Goal: Information Seeking & Learning: Find specific fact

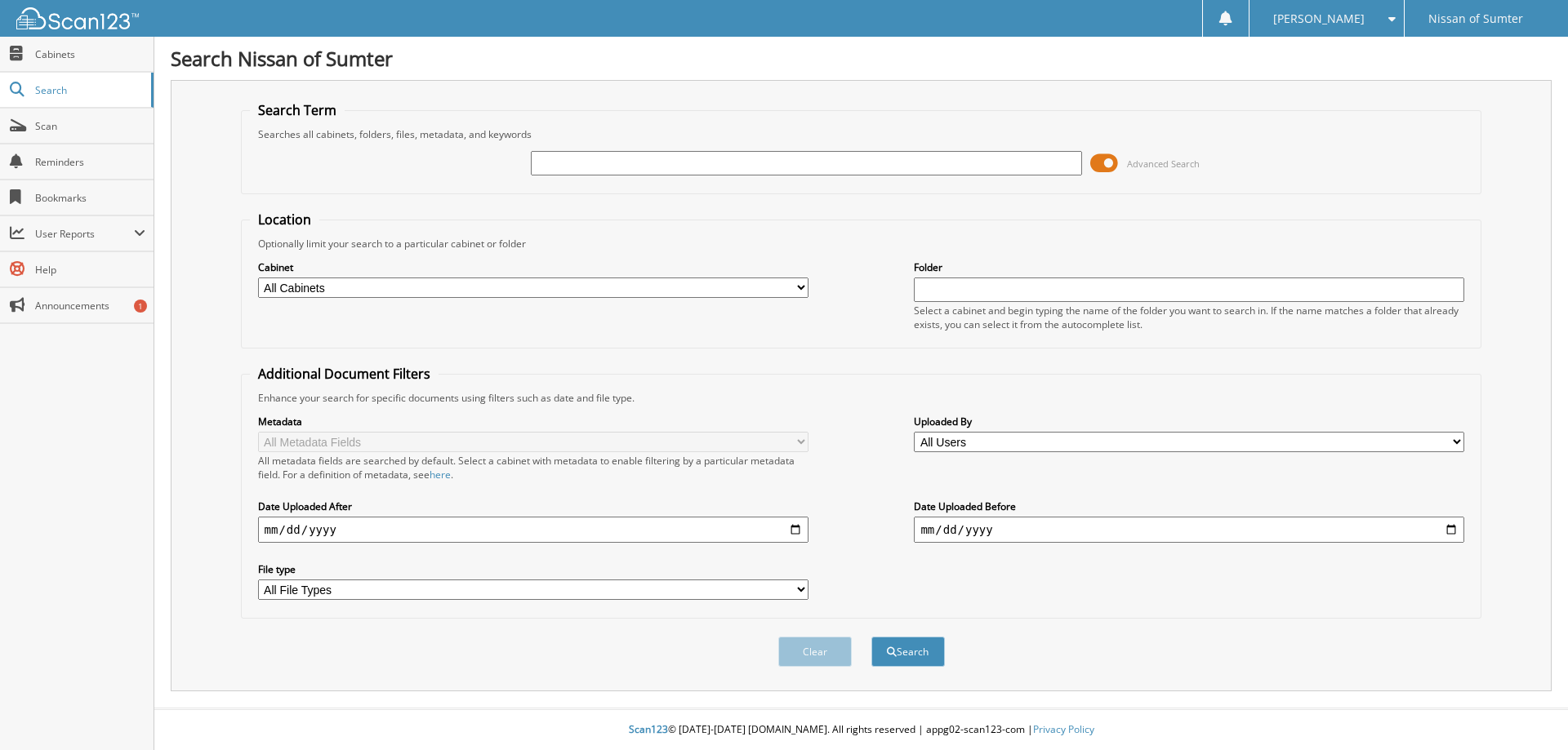
click at [890, 163] on input "text" at bounding box center [806, 163] width 551 height 24
type input "64819"
click at [1110, 161] on span at bounding box center [1104, 163] width 28 height 24
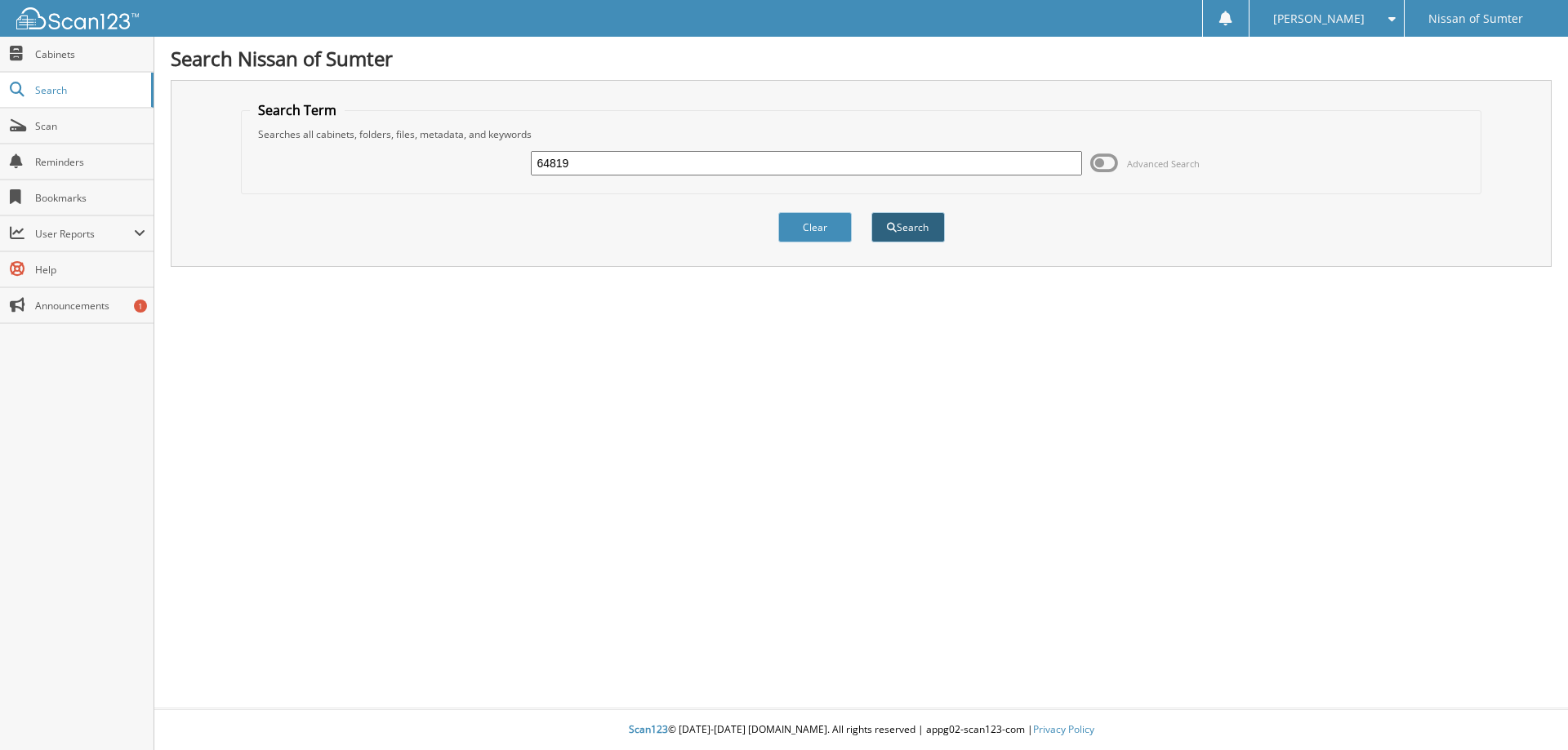
click at [924, 228] on button "Search" at bounding box center [908, 227] width 73 height 30
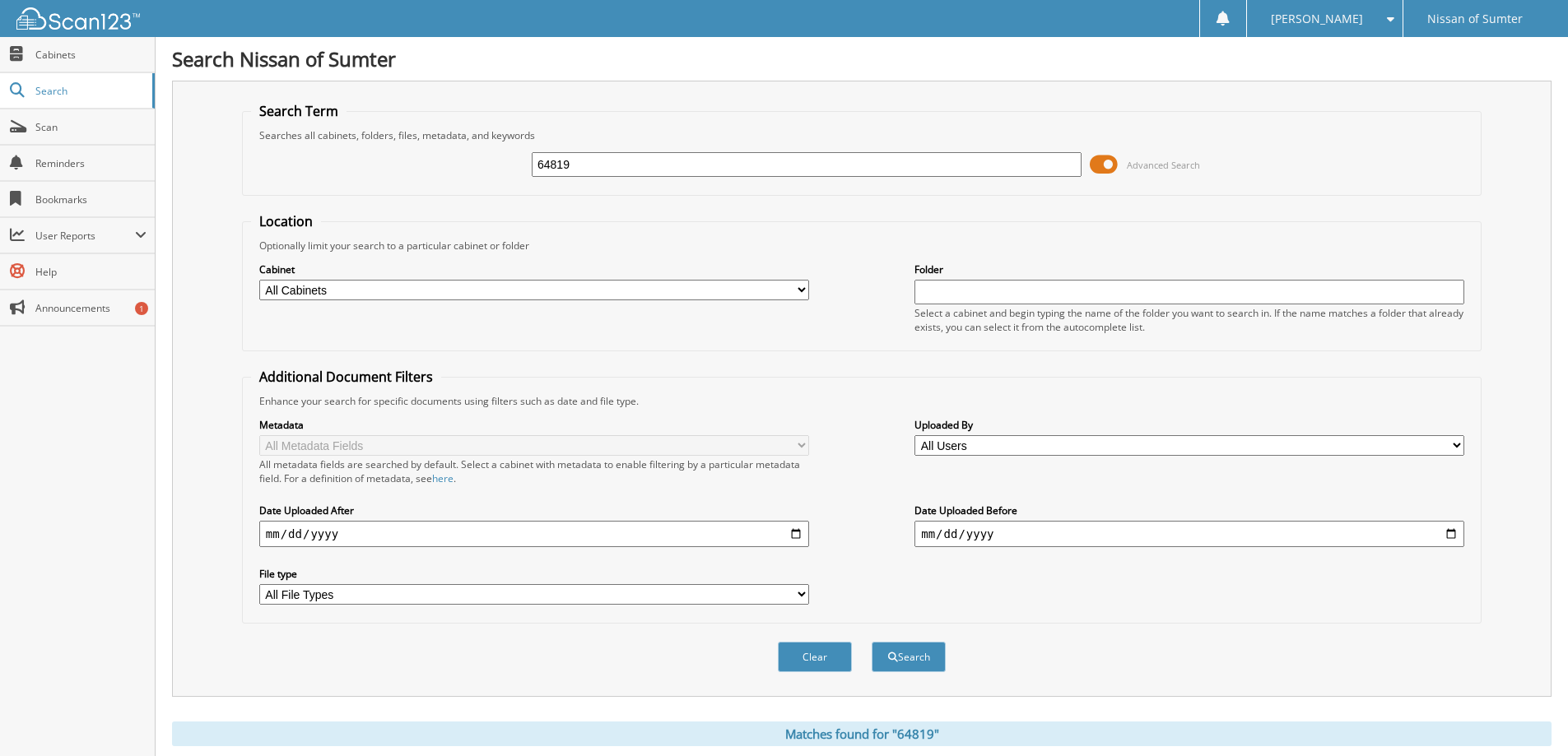
click at [1109, 162] on span at bounding box center [1104, 165] width 28 height 24
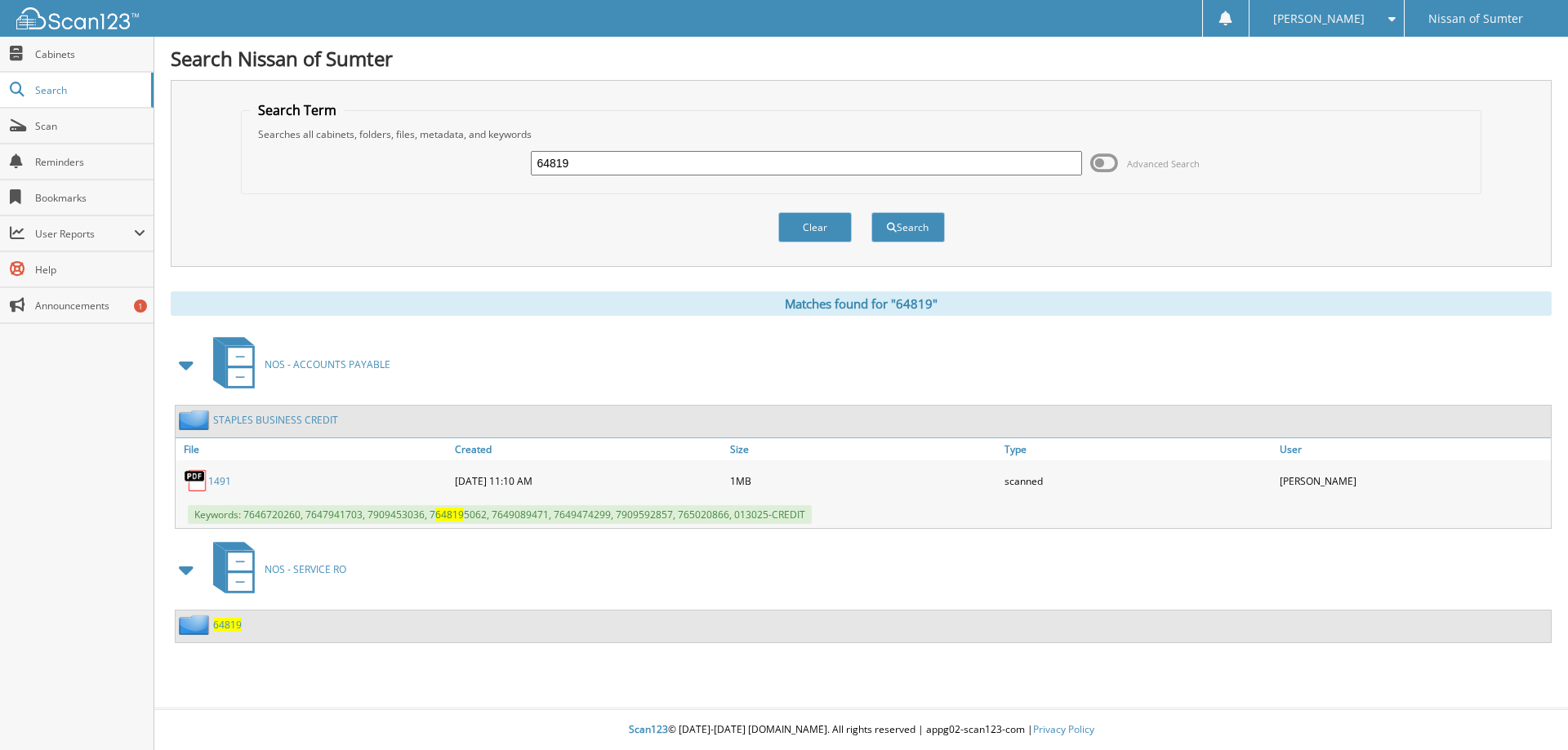
click at [218, 625] on span "64819" at bounding box center [227, 624] width 28 height 14
